Goal: Task Accomplishment & Management: Complete application form

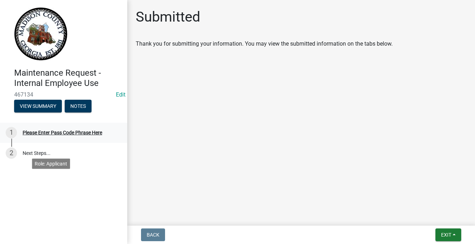
scroll to position [36, 0]
click at [62, 112] on button "View Summary" at bounding box center [38, 106] width 48 height 13
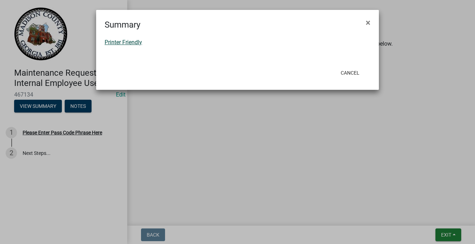
click at [128, 46] on link "Printer Friendly" at bounding box center [123, 42] width 37 height 7
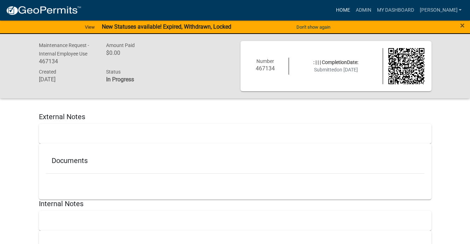
click at [333, 17] on link "Home" at bounding box center [343, 10] width 20 height 13
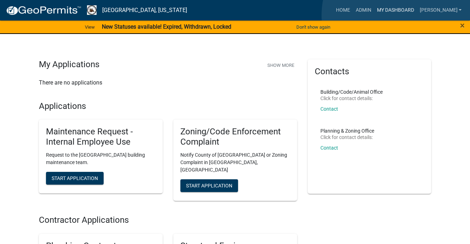
click at [402, 15] on link "My Dashboard" at bounding box center [395, 10] width 43 height 13
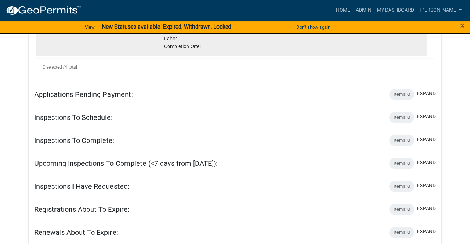
scroll to position [437, 0]
click at [404, 25] on link "Review Application" at bounding box center [391, 18] width 25 height 14
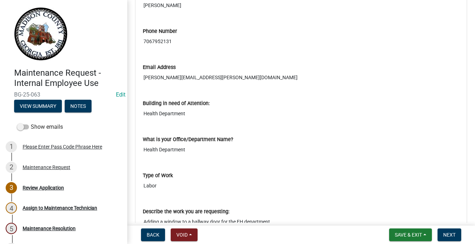
scroll to position [247, 0]
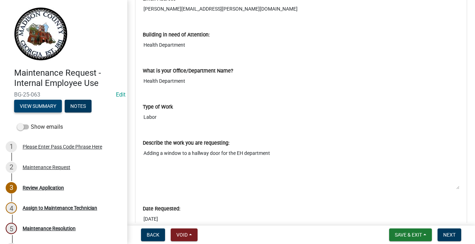
click at [38, 112] on button "View Summary" at bounding box center [38, 106] width 48 height 13
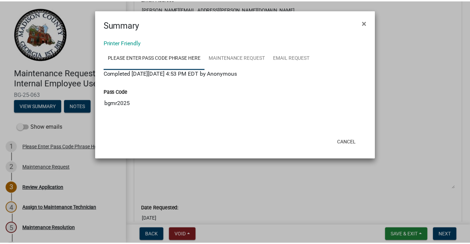
scroll to position [40, 0]
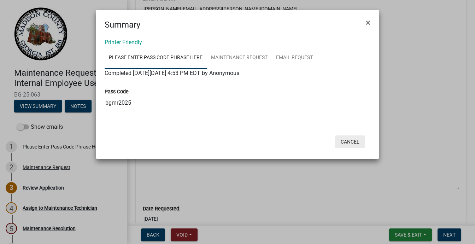
click at [338, 148] on button "Cancel" at bounding box center [350, 141] width 30 height 13
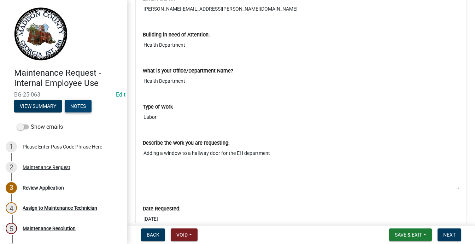
click at [65, 112] on button "Notes" at bounding box center [78, 106] width 27 height 13
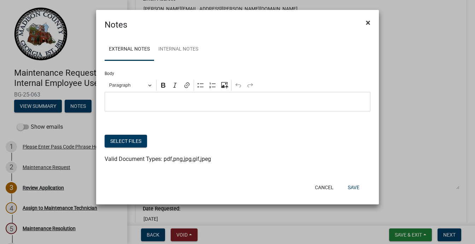
click at [366, 23] on span "×" at bounding box center [368, 23] width 5 height 10
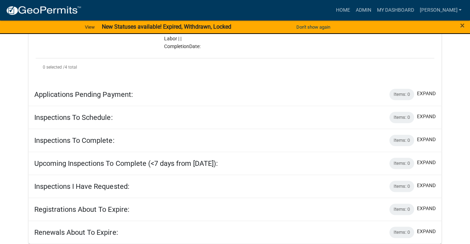
scroll to position [424, 0]
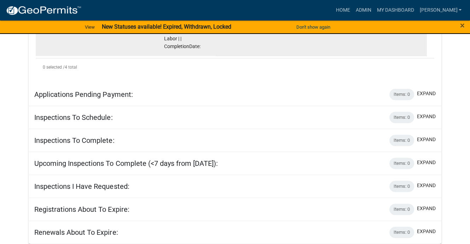
click at [403, 25] on link "Review Application" at bounding box center [391, 18] width 25 height 14
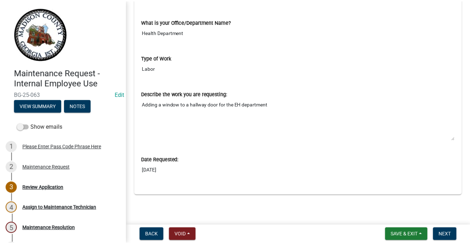
scroll to position [469, 0]
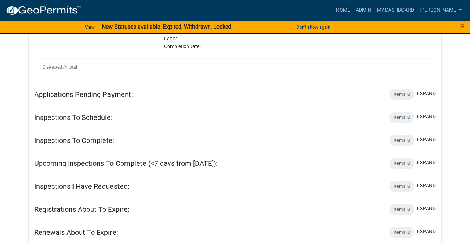
scroll to position [424, 0]
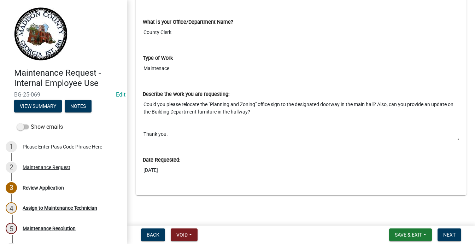
scroll to position [540, 0]
click at [443, 233] on span "Next" at bounding box center [449, 235] width 12 height 6
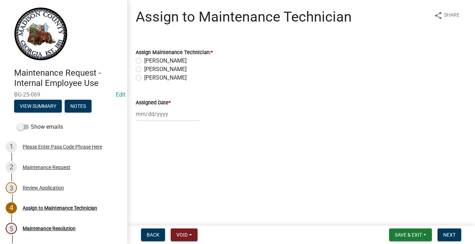
click at [145, 74] on label "[PERSON_NAME]" at bounding box center [165, 69] width 42 height 8
click at [145, 70] on input "[PERSON_NAME]" at bounding box center [146, 67] width 5 height 5
radio input "true"
click at [144, 65] on label "[PERSON_NAME]" at bounding box center [165, 61] width 42 height 8
click at [144, 61] on input "[PERSON_NAME]" at bounding box center [146, 59] width 5 height 5
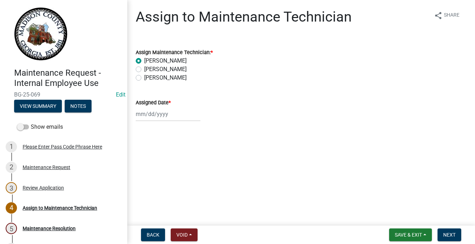
radio input "true"
click at [144, 74] on label "[PERSON_NAME]" at bounding box center [165, 69] width 42 height 8
click at [144, 70] on input "[PERSON_NAME]" at bounding box center [146, 67] width 5 height 5
radio input "true"
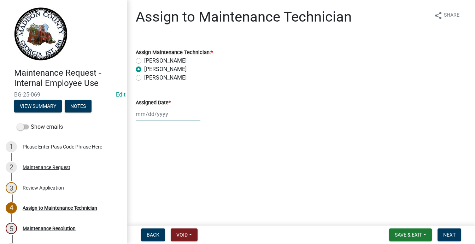
click at [149, 121] on div at bounding box center [168, 114] width 65 height 14
select select "8"
select select "2025"
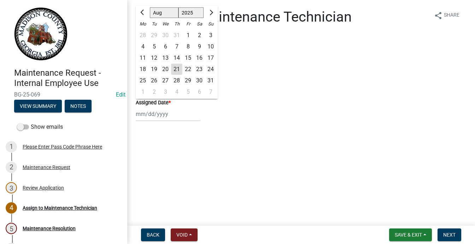
click at [160, 75] on div "19" at bounding box center [153, 69] width 11 height 11
type input "[DATE]"
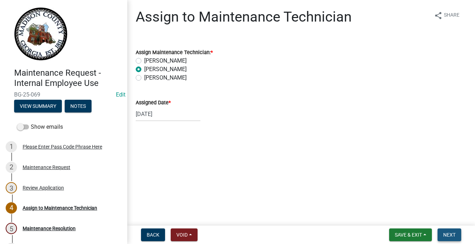
click at [443, 232] on span "Next" at bounding box center [449, 235] width 12 height 6
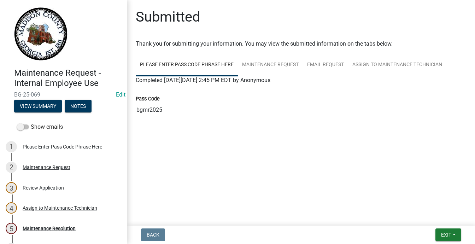
scroll to position [51, 0]
click at [441, 232] on span "Exit" at bounding box center [446, 235] width 10 height 6
click at [405, 184] on button "Save" at bounding box center [433, 192] width 57 height 17
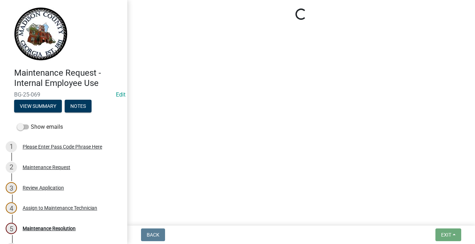
scroll to position [0, 0]
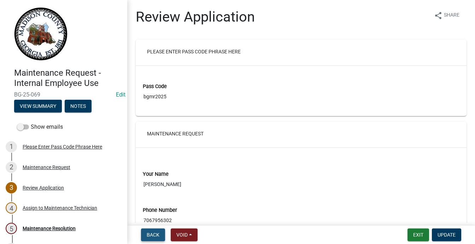
click at [159, 232] on span "Back" at bounding box center [153, 235] width 13 height 6
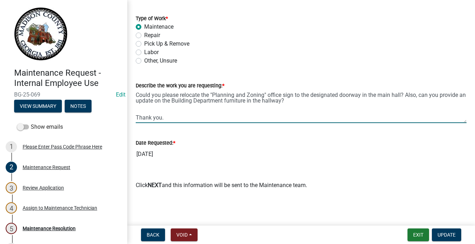
scroll to position [8, 0]
click at [443, 232] on span "Update" at bounding box center [446, 235] width 18 height 6
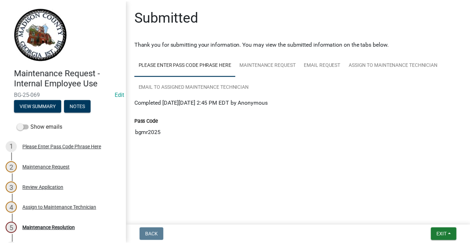
scroll to position [85, 0]
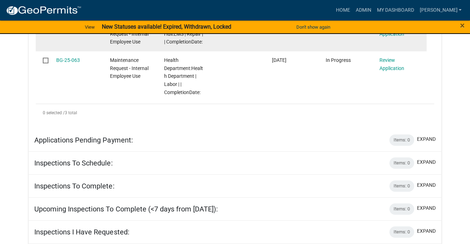
scroll to position [318, 0]
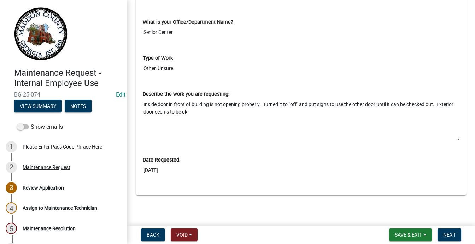
scroll to position [530, 0]
